Goal: Information Seeking & Learning: Check status

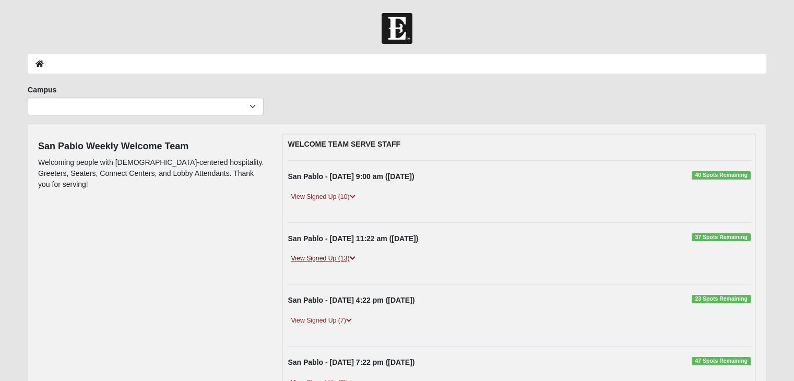
click at [331, 255] on link "View Signed Up (13)" at bounding box center [323, 258] width 70 height 11
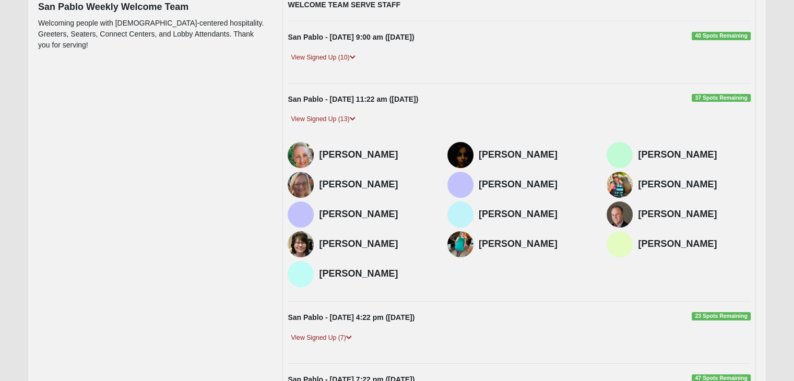
scroll to position [142, 0]
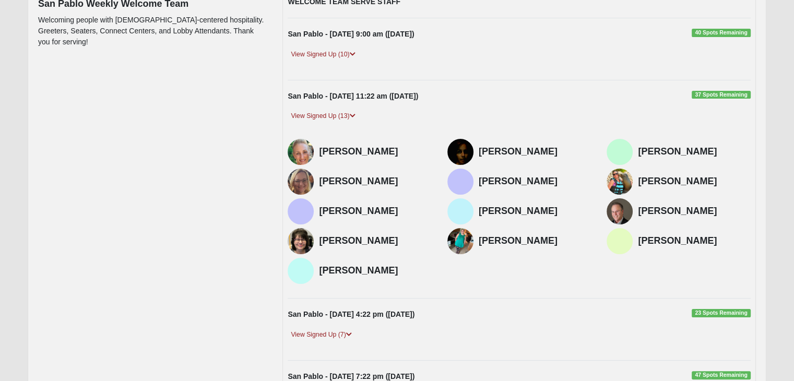
drag, startPoint x: 801, startPoint y: 117, endPoint x: 203, endPoint y: 181, distance: 600.8
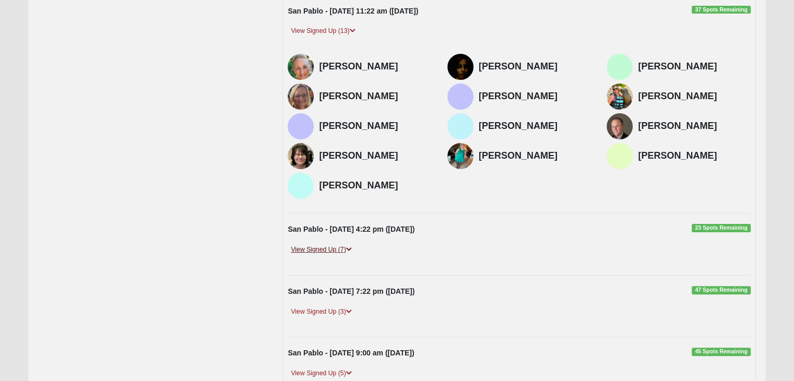
click at [326, 250] on link "View Signed Up (7)" at bounding box center [321, 249] width 67 height 11
